Goal: Information Seeking & Learning: Learn about a topic

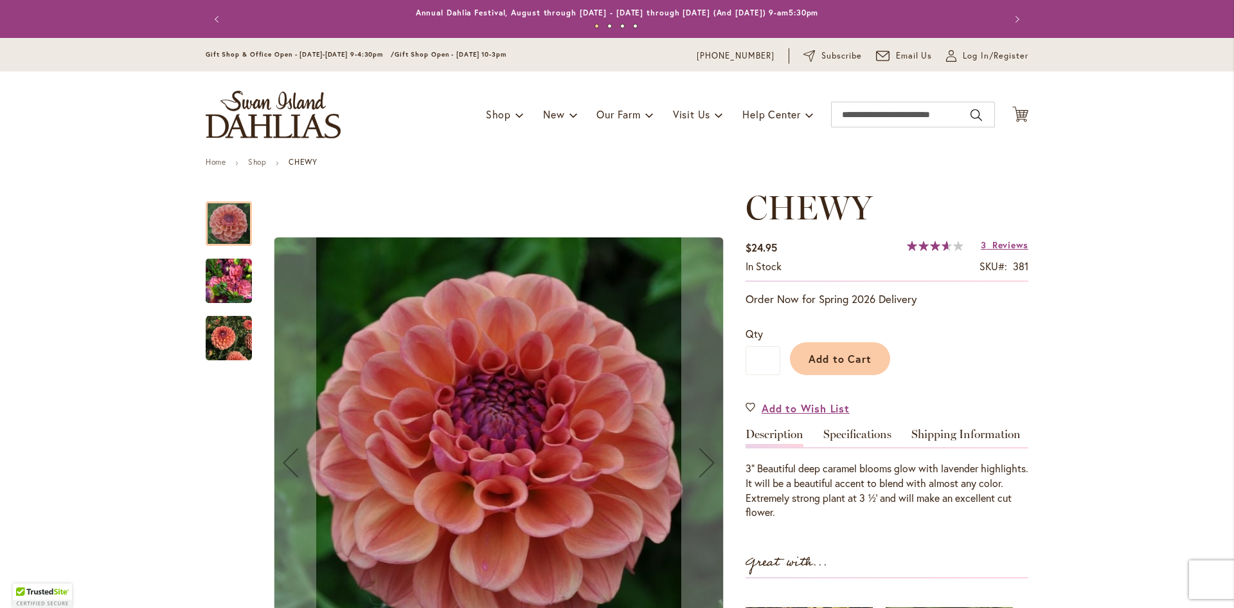
click at [226, 339] on img "CHEWY" at bounding box center [229, 338] width 46 height 46
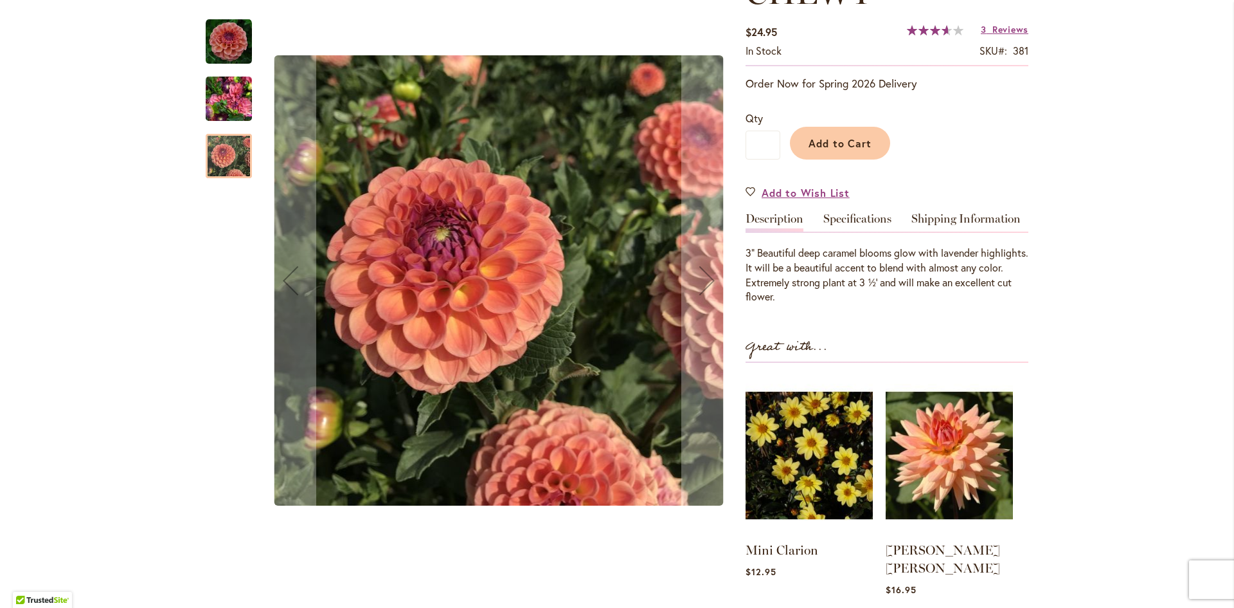
scroll to position [193, 0]
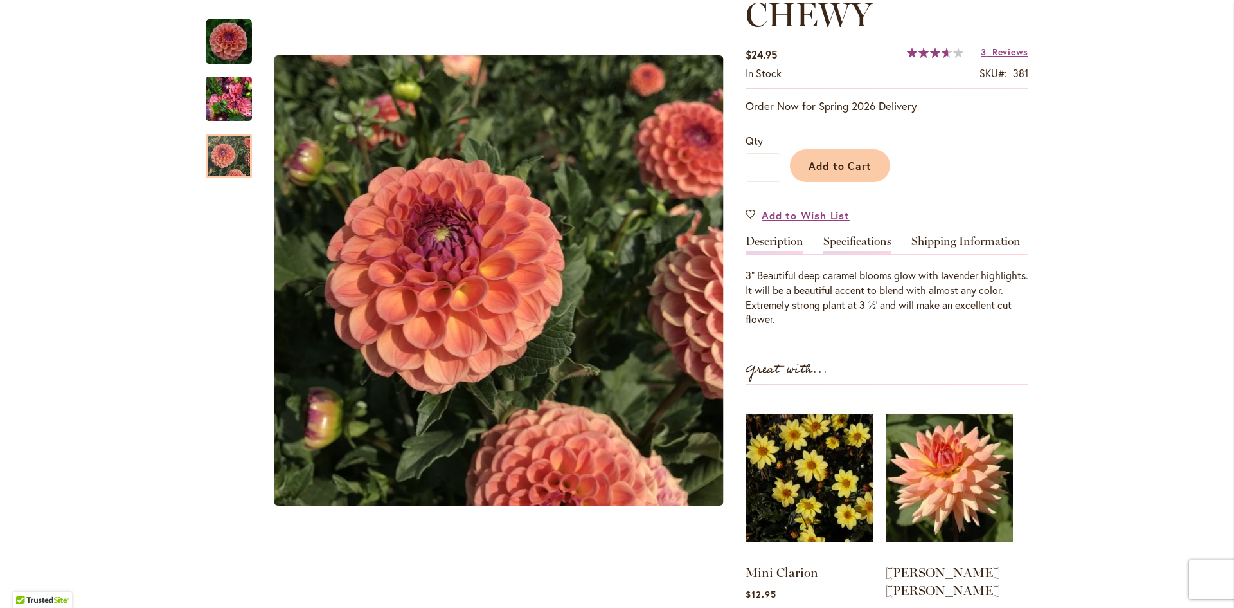
click at [865, 243] on link "Specifications" at bounding box center [858, 244] width 68 height 19
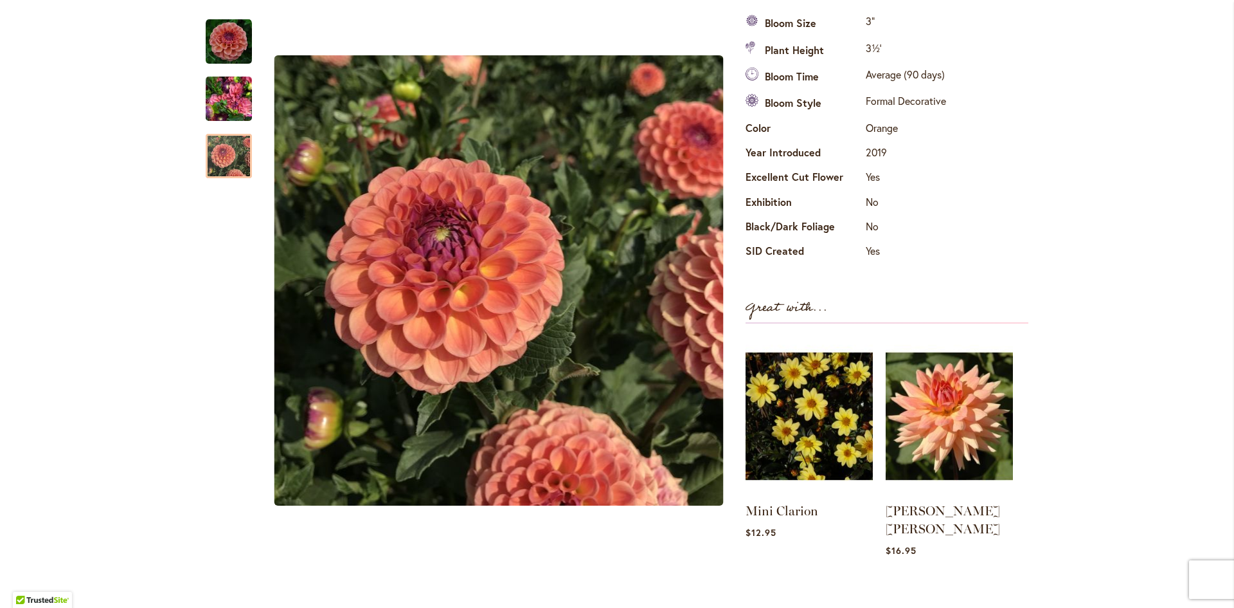
scroll to position [836, 0]
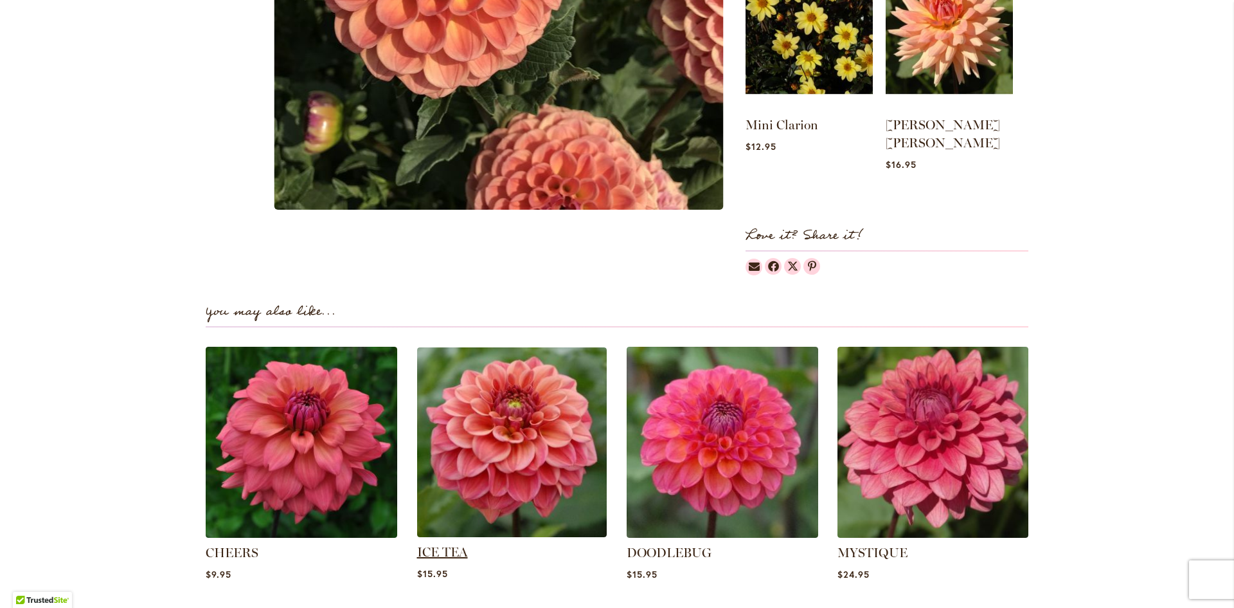
click at [443, 544] on link "ICE TEA" at bounding box center [442, 551] width 51 height 15
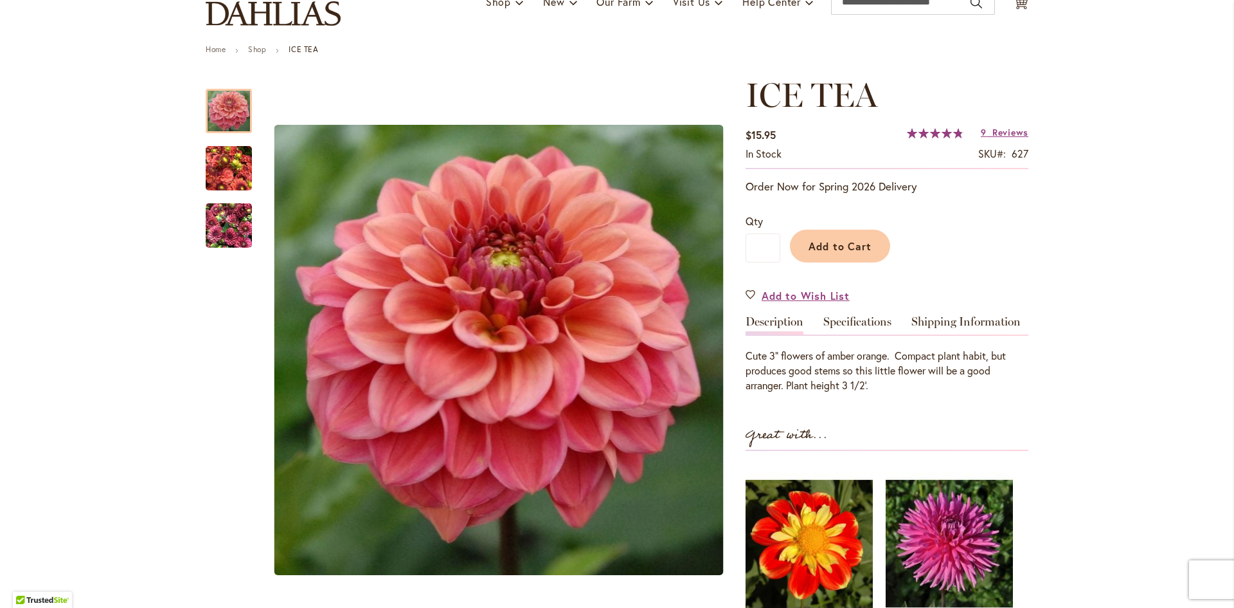
scroll to position [129, 0]
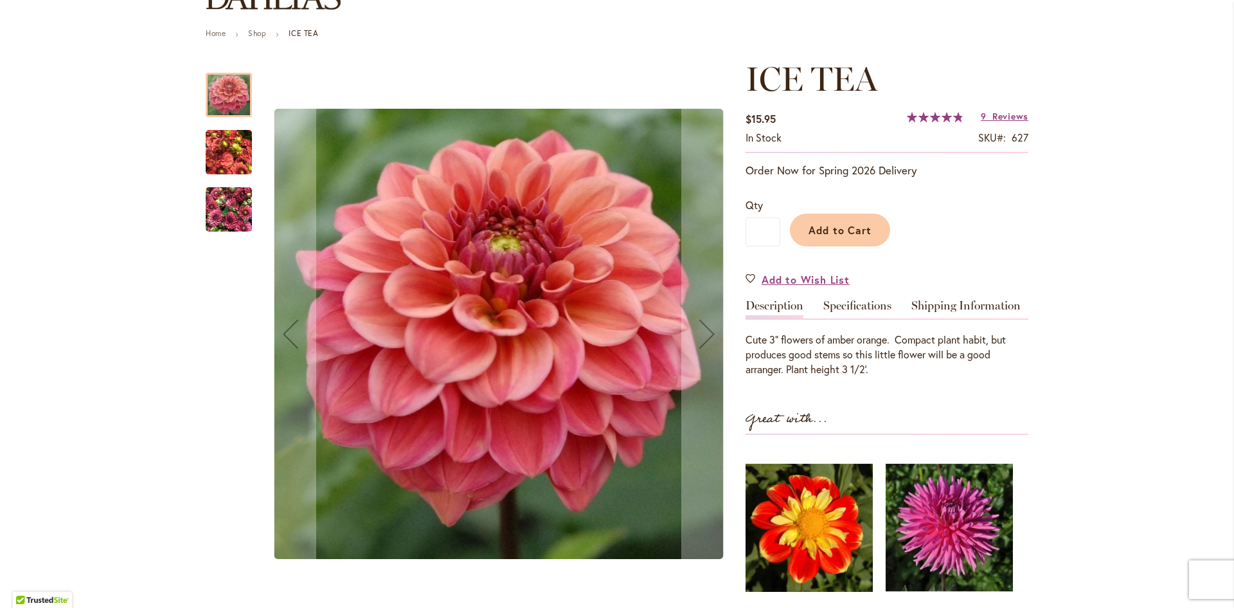
click at [222, 154] on img "ICE TEA" at bounding box center [229, 153] width 46 height 62
